Goal: Information Seeking & Learning: Find specific page/section

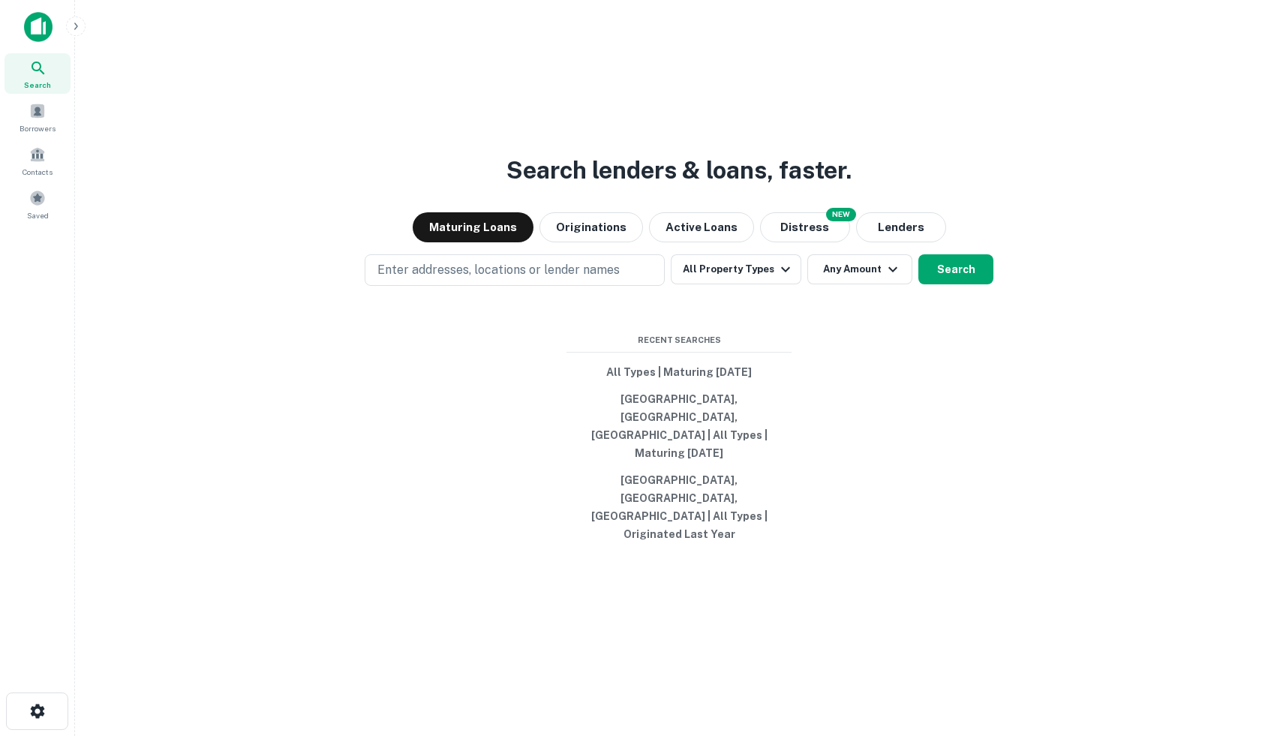
click at [40, 48] on div at bounding box center [37, 32] width 75 height 41
click at [41, 29] on img at bounding box center [38, 27] width 29 height 30
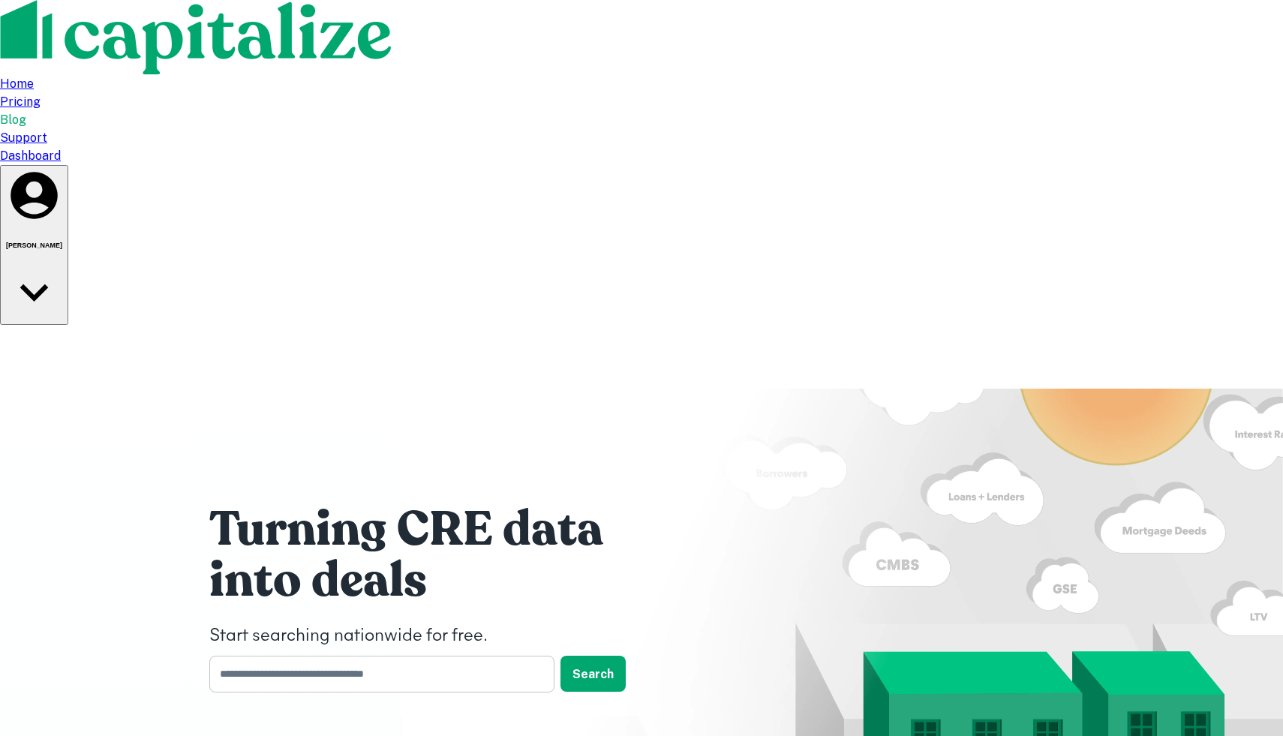
click at [445, 656] on input "text" at bounding box center [376, 674] width 335 height 37
type input "*******"
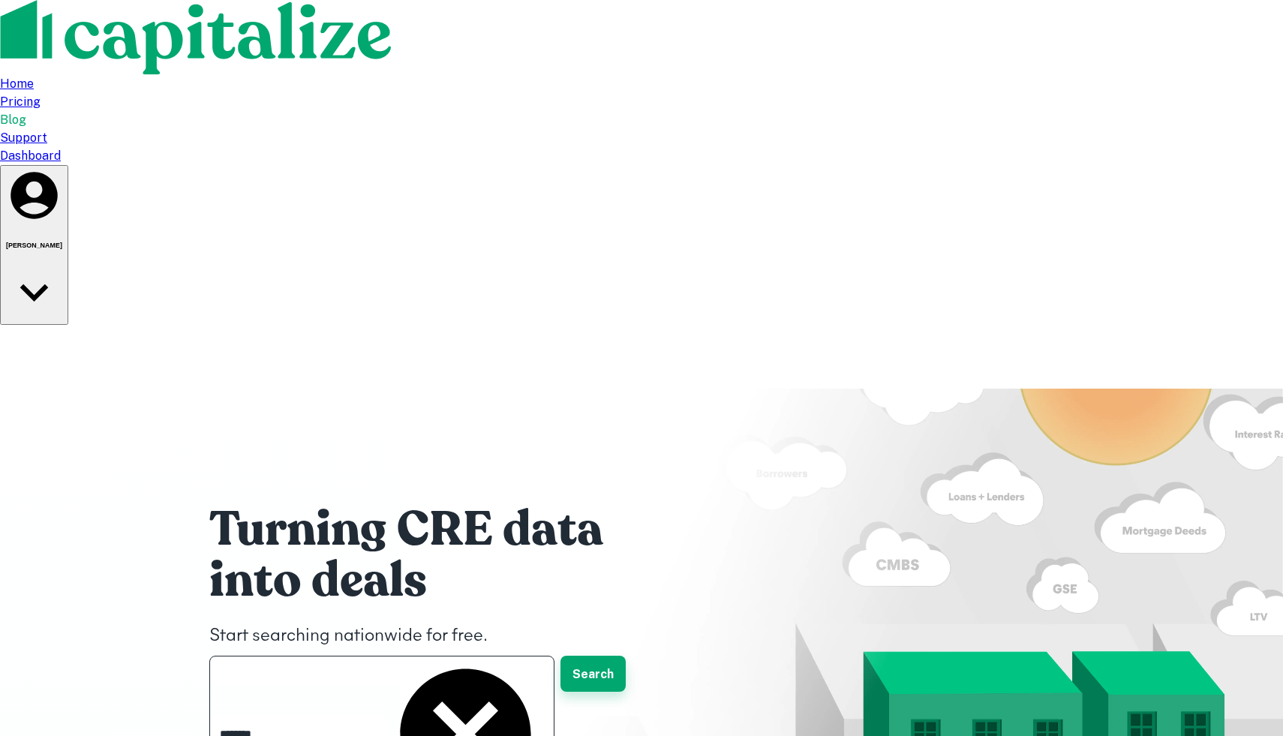
click at [590, 656] on button "Search" at bounding box center [592, 674] width 65 height 36
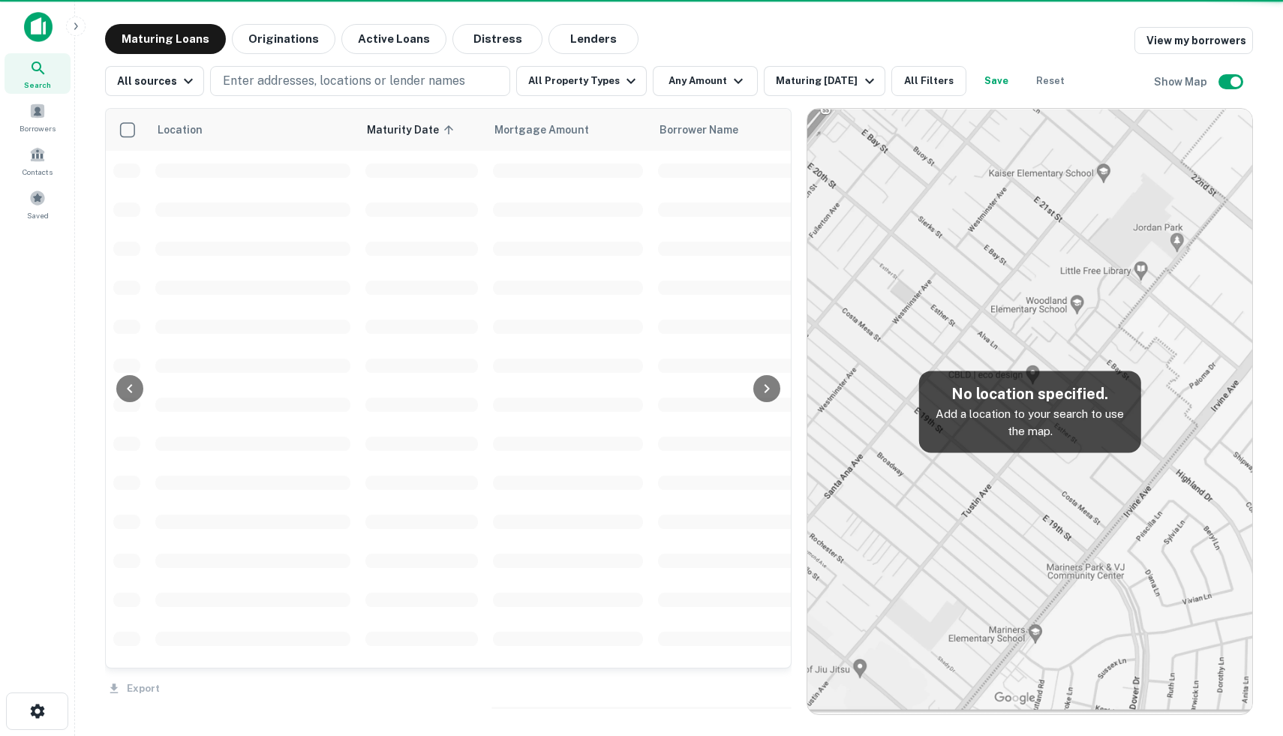
click at [78, 32] on icon "button" at bounding box center [76, 26] width 12 height 12
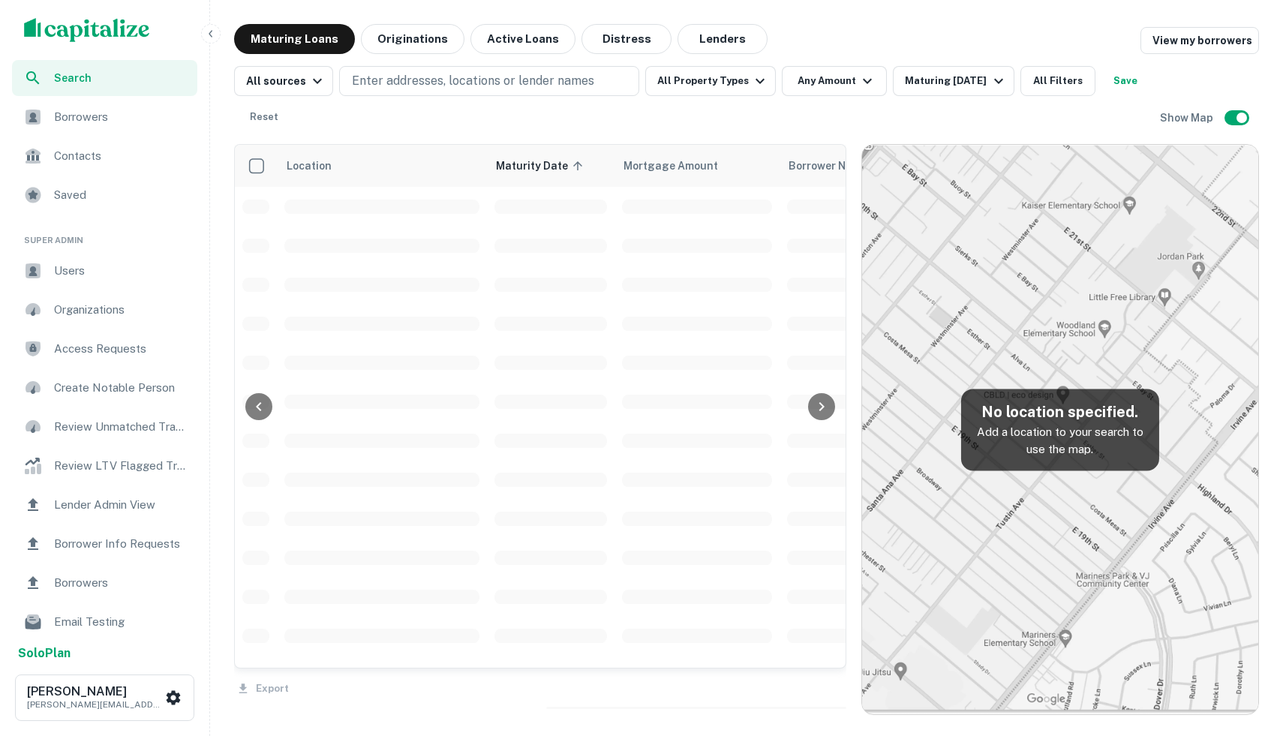
click at [77, 30] on img "scrollable content" at bounding box center [87, 30] width 126 height 24
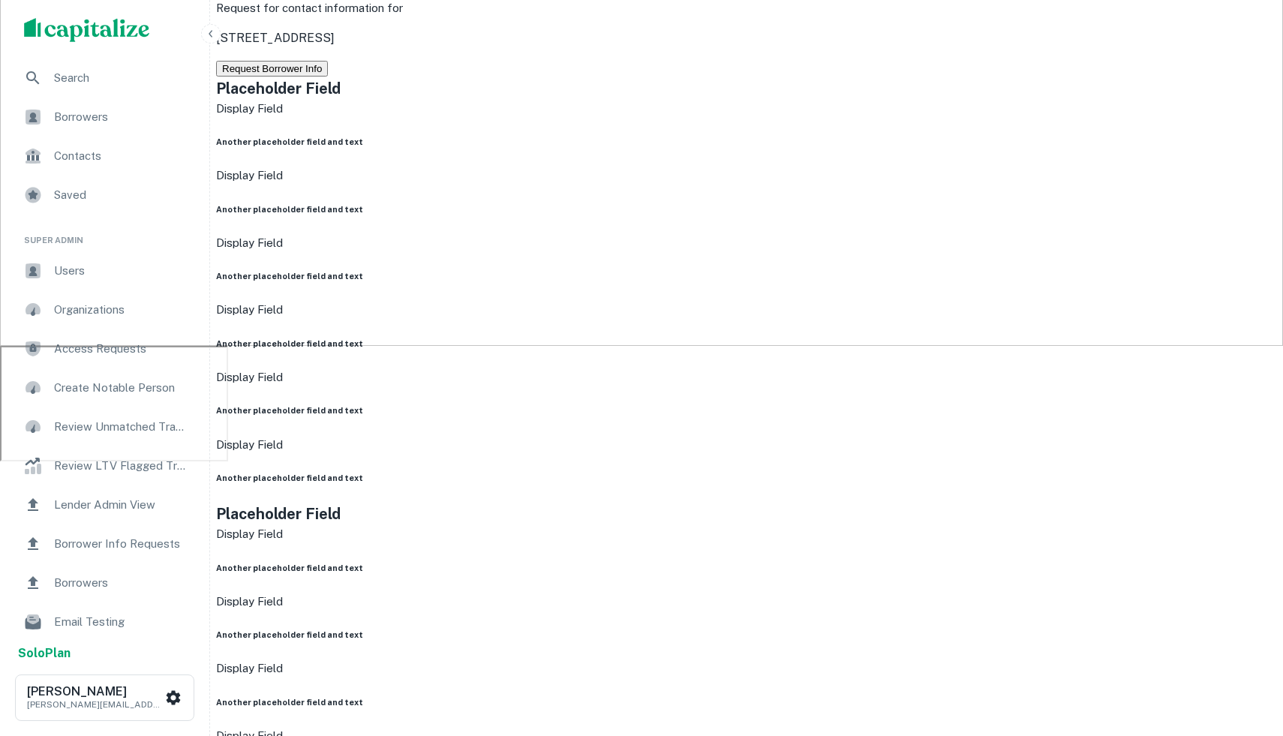
click at [97, 269] on span "Users" at bounding box center [121, 271] width 134 height 18
